Goal: Information Seeking & Learning: Learn about a topic

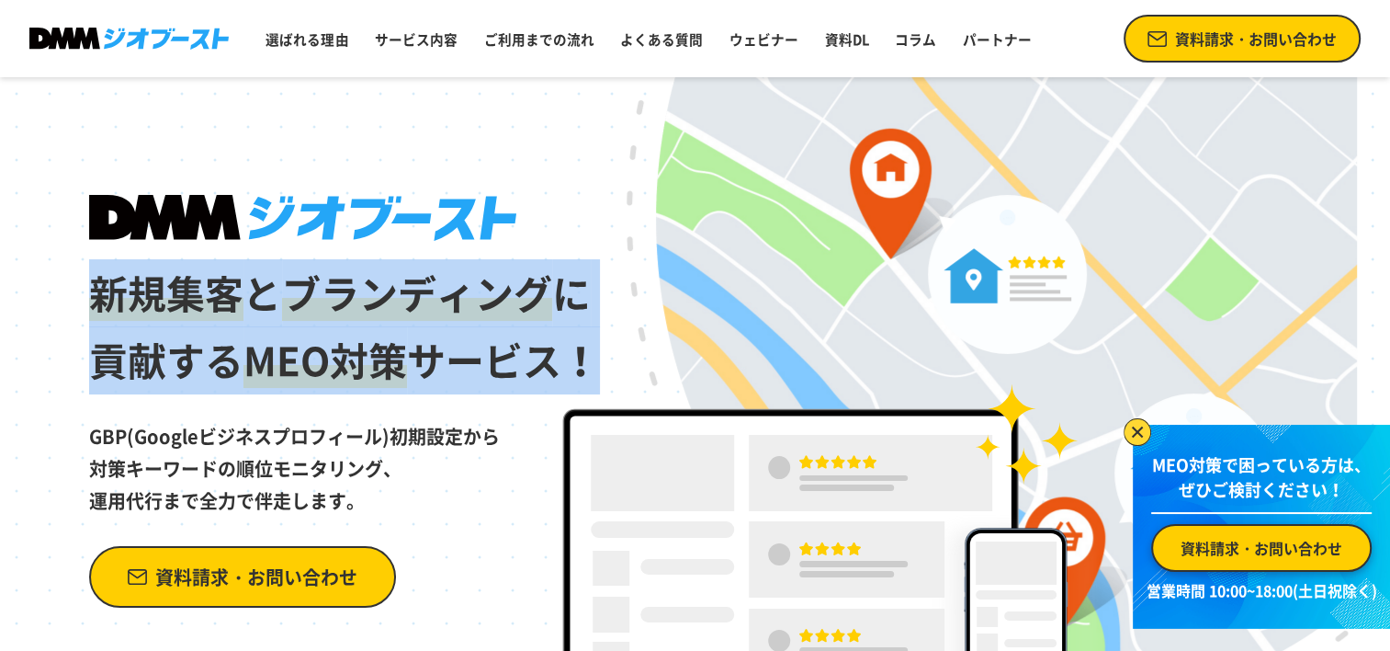
drag, startPoint x: 603, startPoint y: 365, endPoint x: 86, endPoint y: 283, distance: 522.9
click at [86, 283] on div "新規集客 と ブランディング に 貢献する MEO対策 サービス！ GBP(Googleビジネスプロフィール)初期設定から 対策キーワードの順位モニタリング、…" at bounding box center [695, 417] width 1323 height 680
copy h1 "新規集客 と ブランディング に 貢献する MEO対策 サービス！"
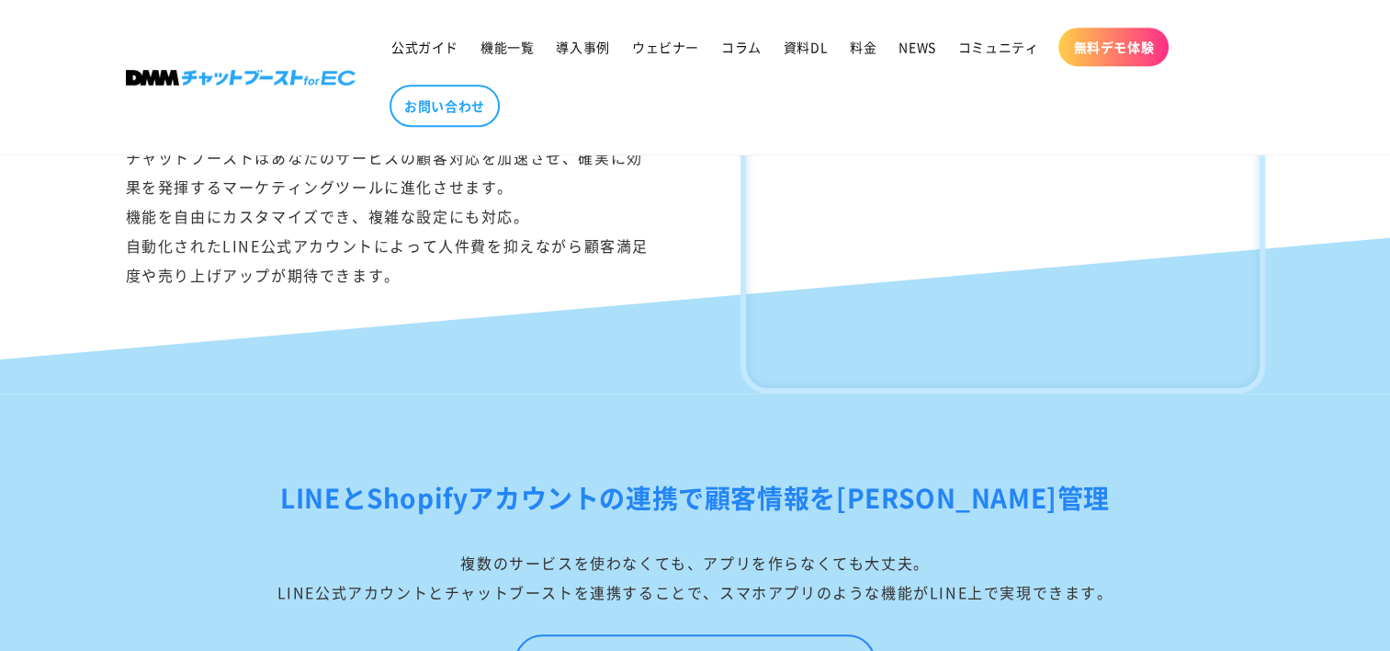
scroll to position [919, 0]
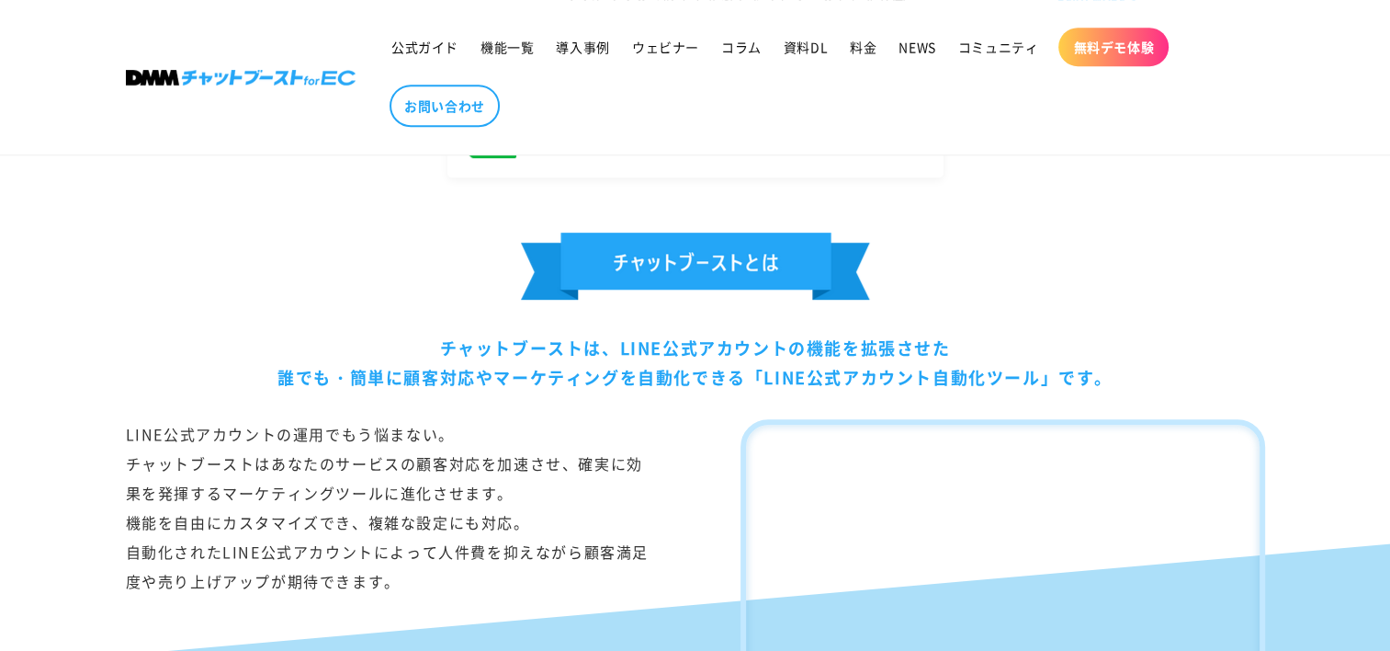
drag, startPoint x: 440, startPoint y: 339, endPoint x: 977, endPoint y: 375, distance: 537.9
click at [977, 375] on div "チャットブーストは、LINE公式アカウントの機能を拡張させた 誰でも・簡単に顧客対応やマーケティングを自動化できる「LINE公式アカウント自動化ツール」です。" at bounding box center [696, 363] width 1140 height 60
drag, startPoint x: 977, startPoint y: 375, endPoint x: 1069, endPoint y: 369, distance: 92.1
click at [1065, 369] on div "チャットブーストは、LINE公式アカウントの機能を拡張させた 誰でも・簡単に顧客対応やマーケティングを自動化できる「LINE公式アカウント自動化ツール」です。" at bounding box center [696, 363] width 1140 height 60
drag, startPoint x: 1128, startPoint y: 379, endPoint x: 410, endPoint y: 380, distance: 717.7
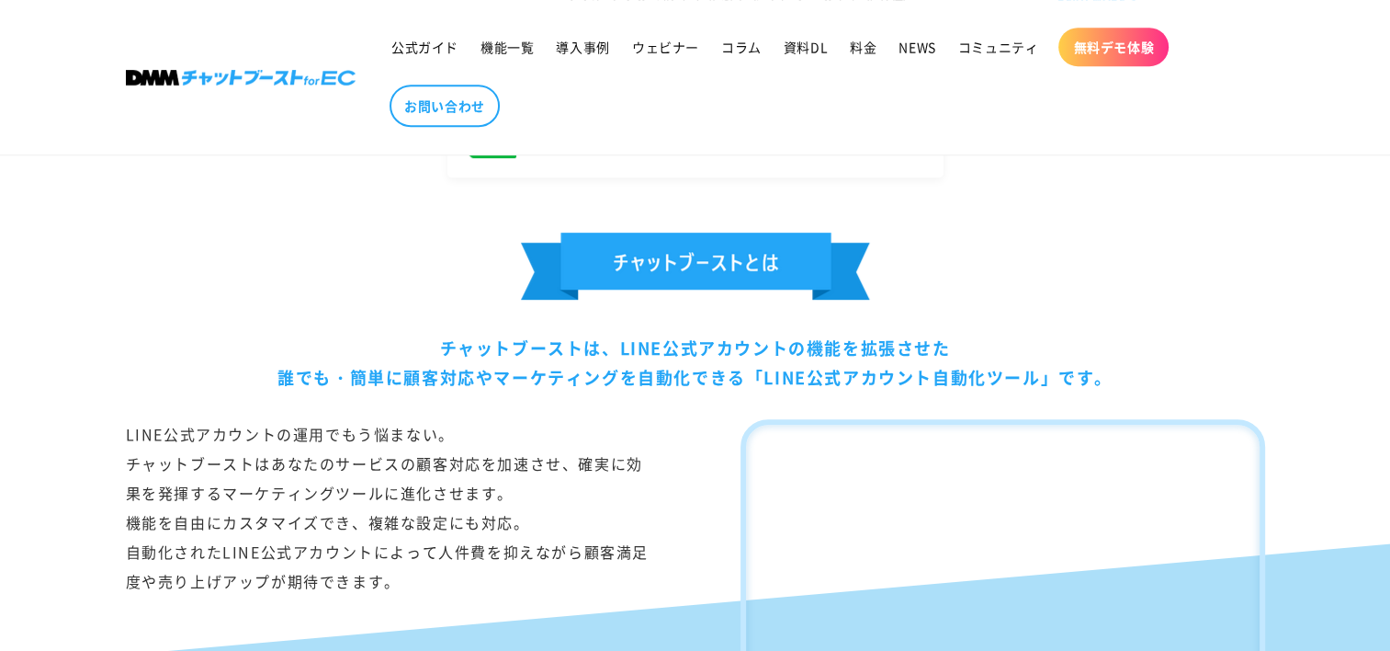
click at [410, 380] on div "チャットブーストは、LINE公式アカウントの機能を拡張させた 誰でも・簡単に顧客対応やマーケティングを自動化できる「LINE公式アカウント自動化ツール」です。" at bounding box center [696, 363] width 1140 height 60
copy div "顧客対応やマーケティングを自動化できる「LINE公式アカウント自動化ツール」です。"
